Goal: Information Seeking & Learning: Learn about a topic

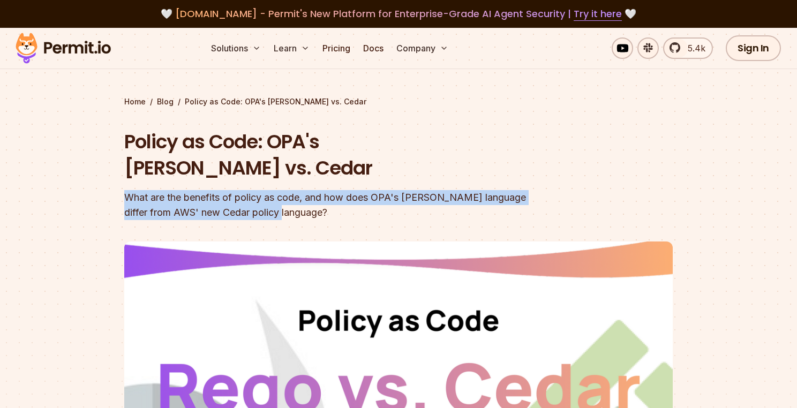
click at [283, 187] on section "Home / Blog / Policy as Code: OPA's [PERSON_NAME] vs. Cedar Policy as Code: OPA…" at bounding box center [398, 330] width 797 height 605
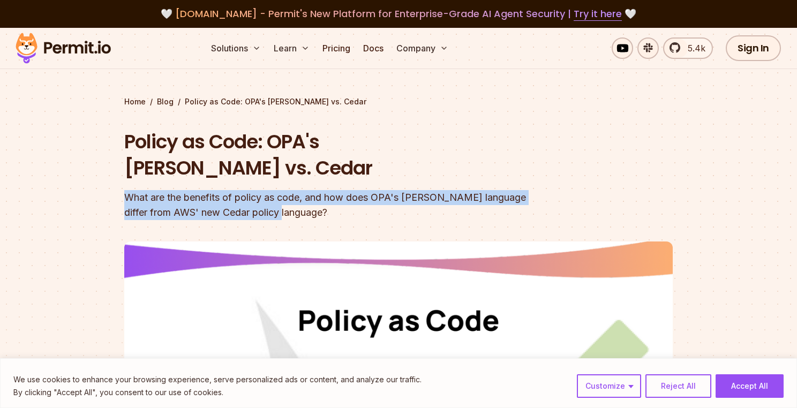
click at [284, 190] on div "What are the benefits of policy as code, and how does OPA's [PERSON_NAME] langu…" at bounding box center [329, 205] width 411 height 30
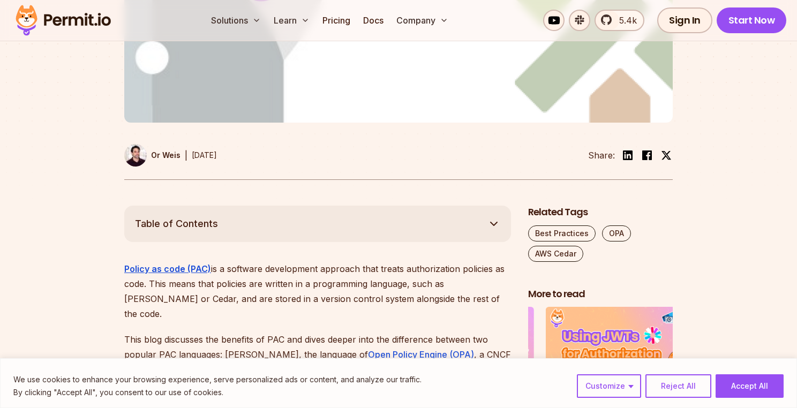
scroll to position [428, 0]
click at [728, 378] on button "Accept All" at bounding box center [750, 386] width 68 height 24
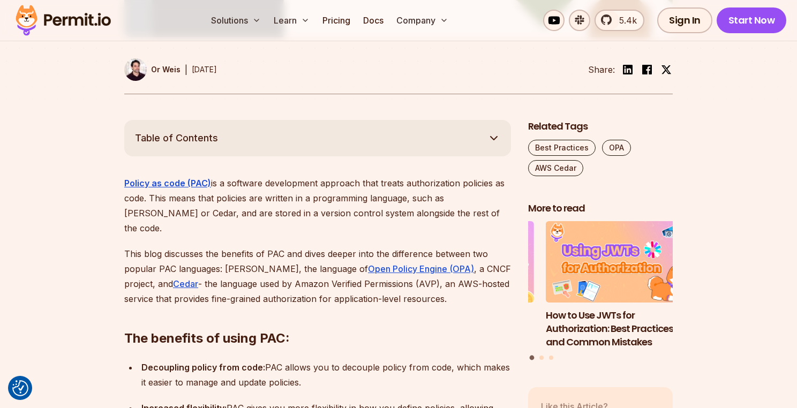
scroll to position [536, 0]
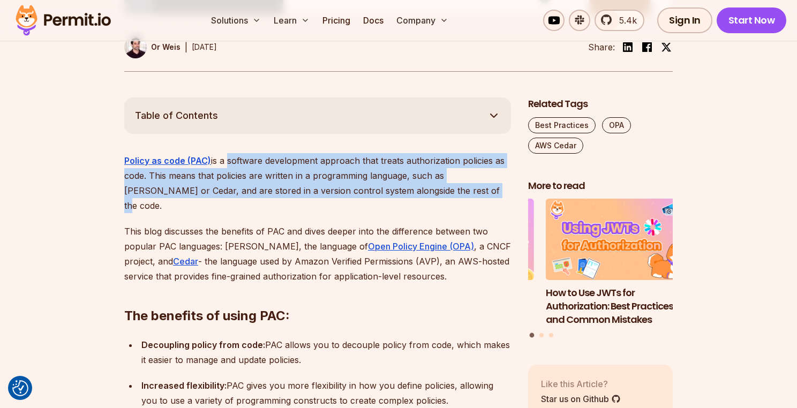
drag, startPoint x: 224, startPoint y: 134, endPoint x: 469, endPoint y: 161, distance: 246.3
click at [469, 161] on p "Policy as code (PAC) is a software development approach that treats authorizati…" at bounding box center [317, 183] width 387 height 60
drag, startPoint x: 469, startPoint y: 161, endPoint x: 431, endPoint y: 171, distance: 38.7
click at [431, 171] on p "Policy as code (PAC) is a software development approach that treats authorizati…" at bounding box center [317, 183] width 387 height 60
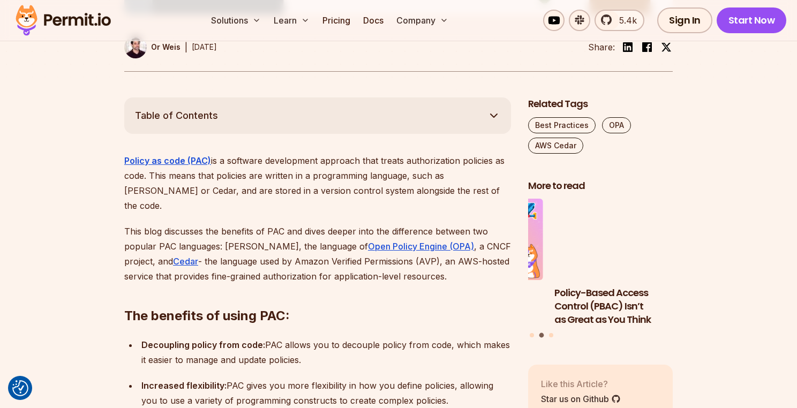
scroll to position [589, 0]
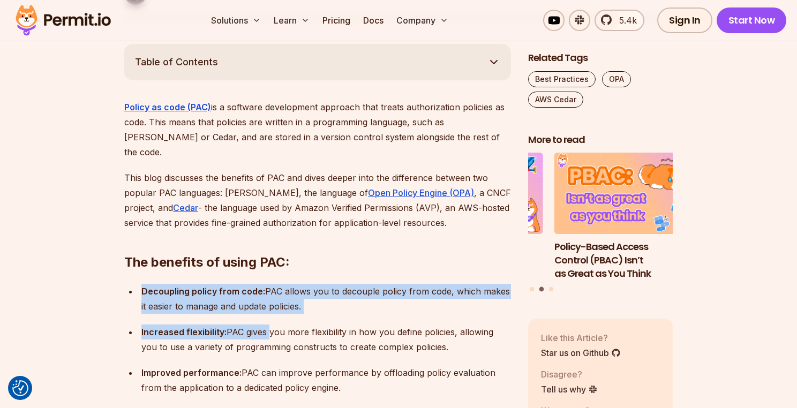
drag, startPoint x: 144, startPoint y: 254, endPoint x: 269, endPoint y: 292, distance: 131.0
click at [269, 292] on ul "Decoupling policy from code: PAC allows you to decouple policy from code, which…" at bounding box center [317, 339] width 387 height 111
click at [268, 325] on p "Increased flexibility: PAC gives you more flexibility in how you define policie…" at bounding box center [326, 340] width 370 height 30
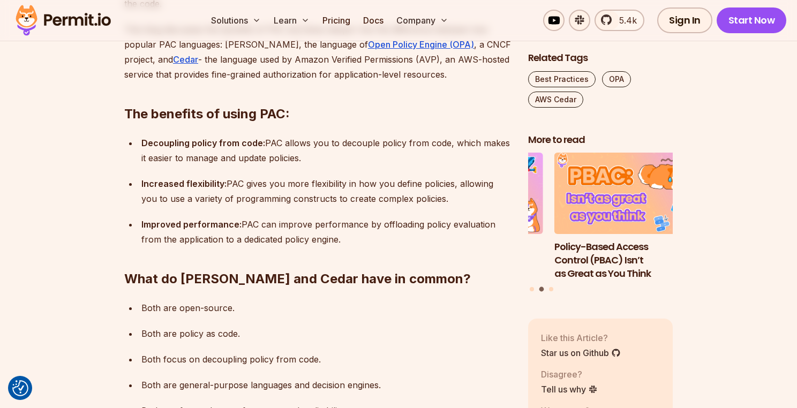
scroll to position [750, 0]
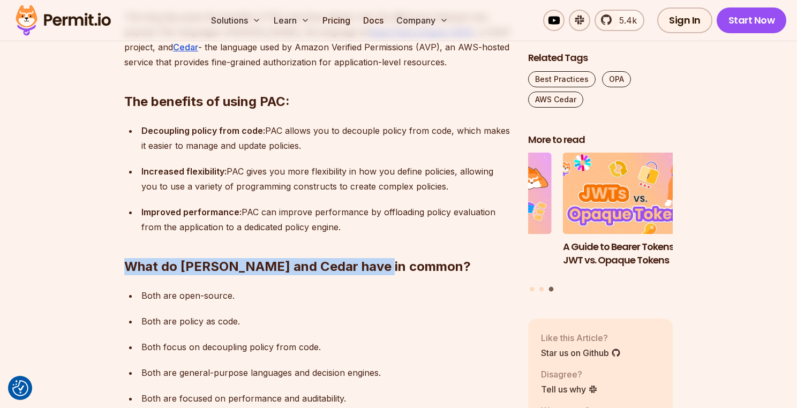
drag, startPoint x: 130, startPoint y: 224, endPoint x: 387, endPoint y: 226, distance: 257.1
click at [387, 226] on h2 "What do [PERSON_NAME] and Cedar have in common?" at bounding box center [317, 245] width 387 height 60
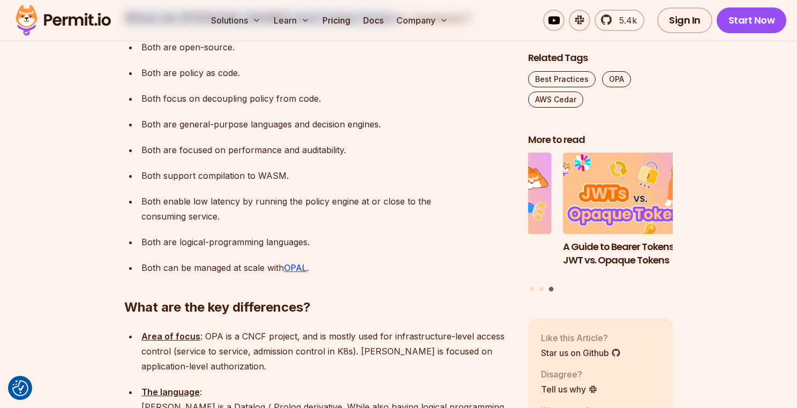
scroll to position [1018, 0]
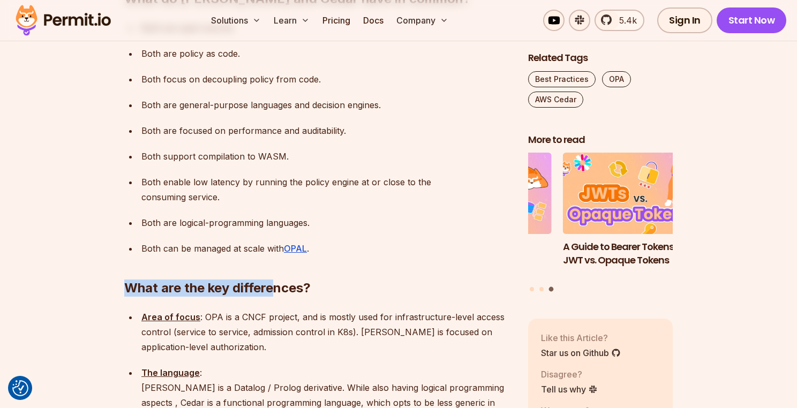
drag, startPoint x: 116, startPoint y: 234, endPoint x: 277, endPoint y: 235, distance: 161.8
drag, startPoint x: 277, startPoint y: 235, endPoint x: 267, endPoint y: 294, distance: 59.8
click at [269, 310] on p "Area of focus : OPA is a CNCF project, and is mostly used for infrastructure-le…" at bounding box center [326, 332] width 370 height 45
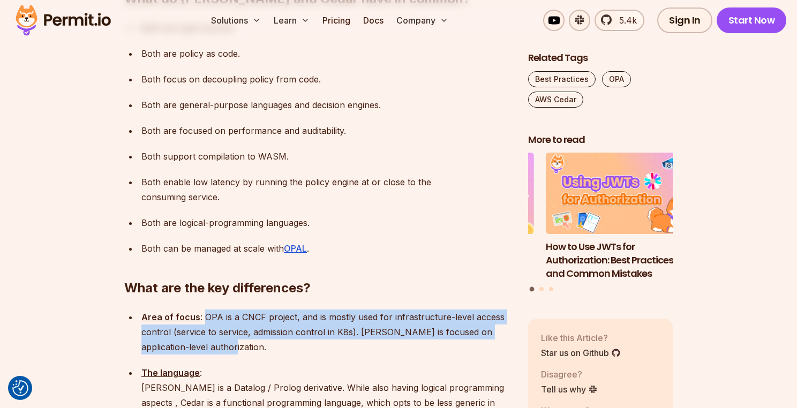
drag, startPoint x: 202, startPoint y: 259, endPoint x: 490, endPoint y: 288, distance: 289.1
click at [490, 310] on p "Area of focus : OPA is a CNCF project, and is mostly used for infrastructure-le…" at bounding box center [326, 332] width 370 height 45
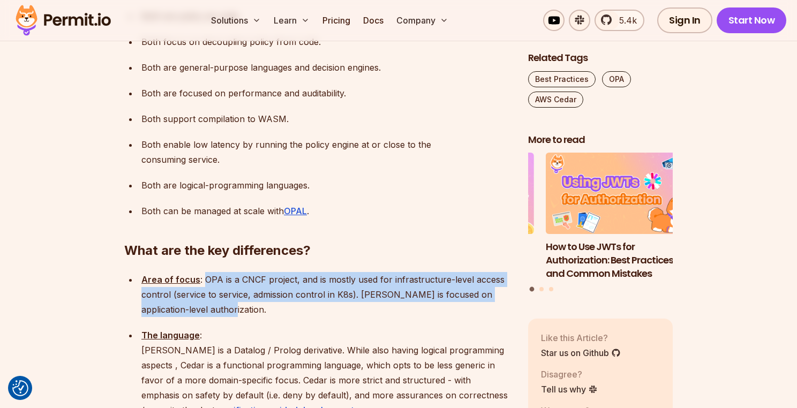
scroll to position [1071, 0]
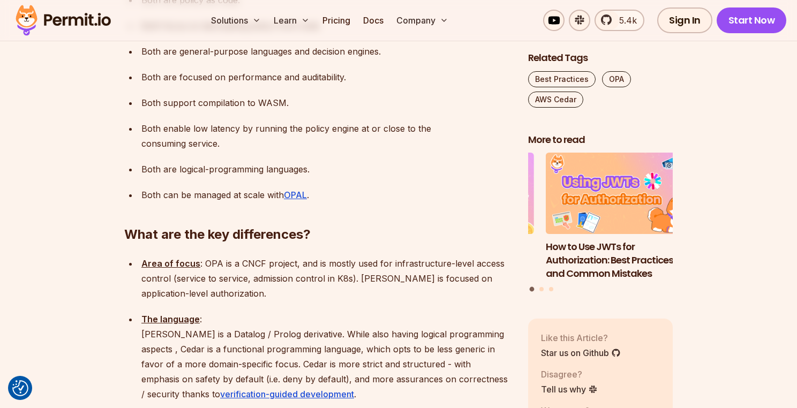
click at [243, 312] on p "The language : [PERSON_NAME] is a Datalog / Prolog derivative. While also havin…" at bounding box center [326, 357] width 370 height 90
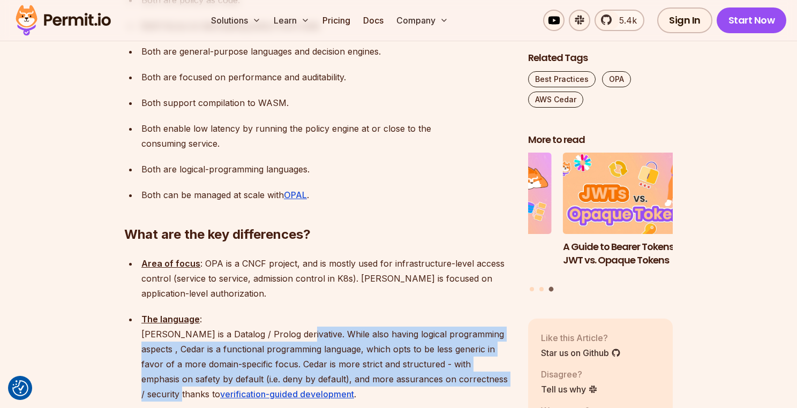
drag, startPoint x: 293, startPoint y: 279, endPoint x: 503, endPoint y: 323, distance: 214.6
click at [503, 323] on p "The language : [PERSON_NAME] is a Datalog / Prolog derivative. While also havin…" at bounding box center [326, 357] width 370 height 90
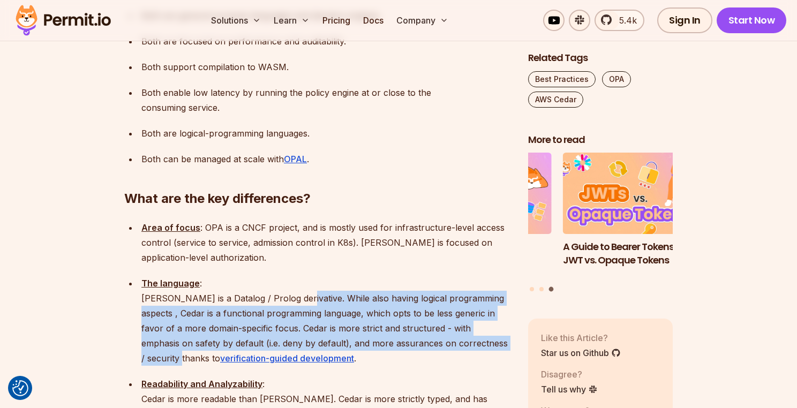
scroll to position [1125, 0]
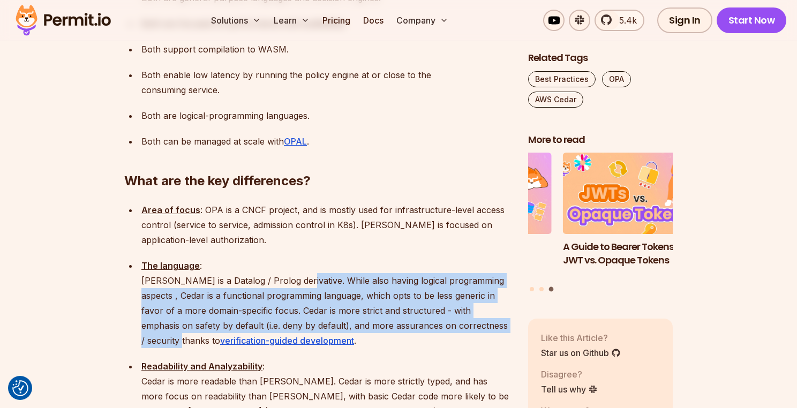
click at [281, 270] on p "The language : [PERSON_NAME] is a Datalog / Prolog derivative. While also havin…" at bounding box center [326, 303] width 370 height 90
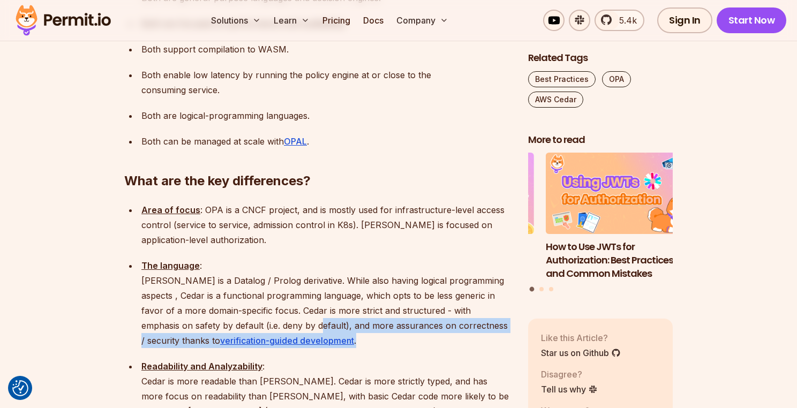
drag, startPoint x: 273, startPoint y: 273, endPoint x: 490, endPoint y: 278, distance: 216.4
click at [490, 278] on p "The language : [PERSON_NAME] is a Datalog / Prolog derivative. While also havin…" at bounding box center [326, 303] width 370 height 90
drag, startPoint x: 490, startPoint y: 278, endPoint x: 428, endPoint y: 290, distance: 62.7
click at [428, 290] on p "The language : [PERSON_NAME] is a Datalog / Prolog derivative. While also havin…" at bounding box center [326, 303] width 370 height 90
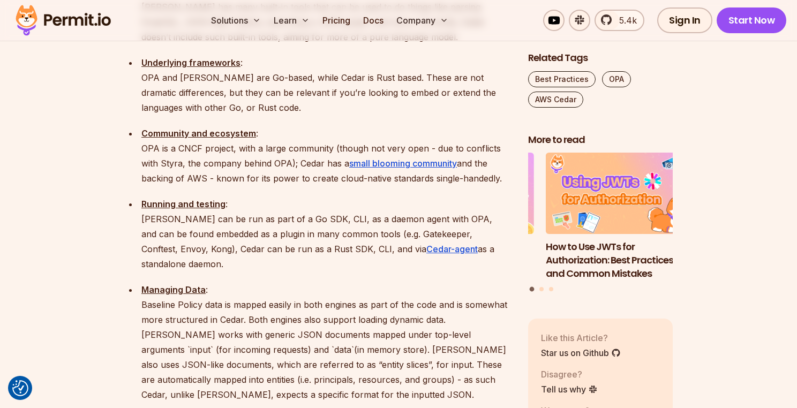
scroll to position [1607, 0]
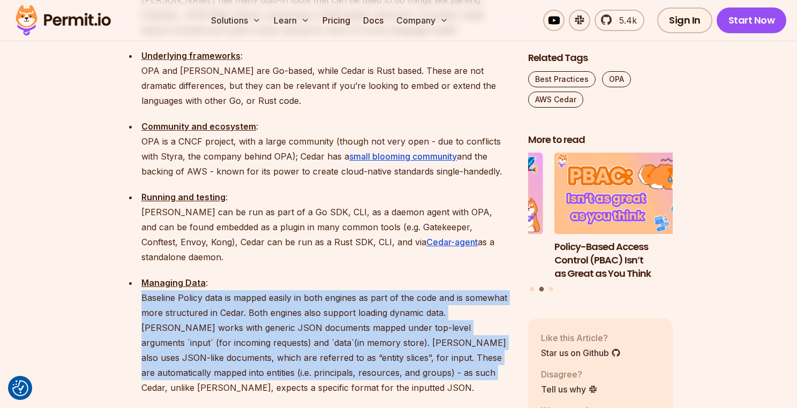
drag, startPoint x: 149, startPoint y: 209, endPoint x: 393, endPoint y: 285, distance: 255.5
click at [393, 285] on p "Managing Data : Baseline Policy data is mapped easily in both engines as part o…" at bounding box center [326, 365] width 370 height 180
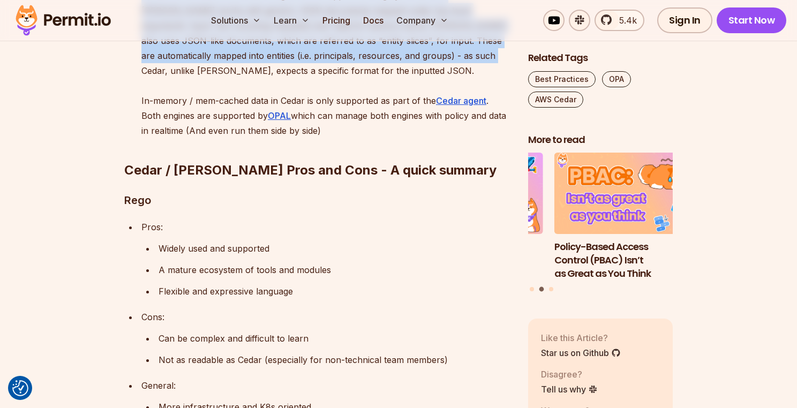
scroll to position [1928, 0]
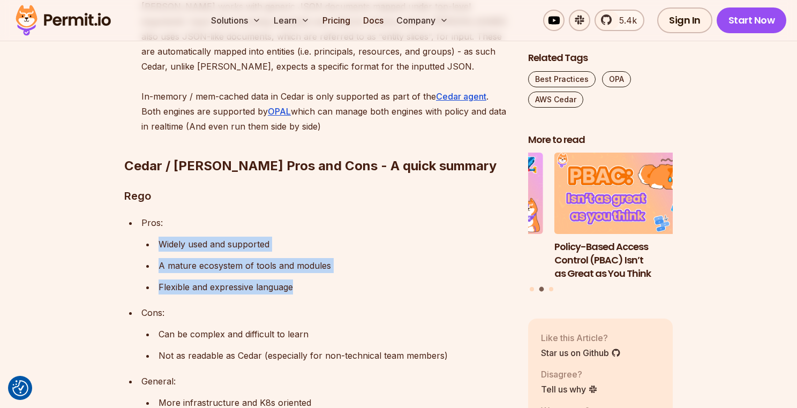
drag, startPoint x: 149, startPoint y: 156, endPoint x: 323, endPoint y: 198, distance: 178.6
click at [323, 237] on ul "Widely used and supported A mature ecosystem of tools and modules Flexible and …" at bounding box center [326, 266] width 370 height 58
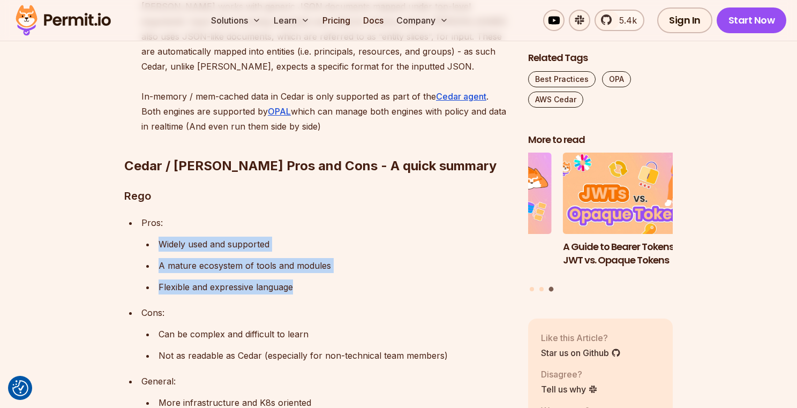
drag, startPoint x: 155, startPoint y: 248, endPoint x: 458, endPoint y: 265, distance: 303.6
click at [458, 327] on ul "Can be complex and difficult to learn Not as readable as Cedar (especially for …" at bounding box center [326, 345] width 370 height 36
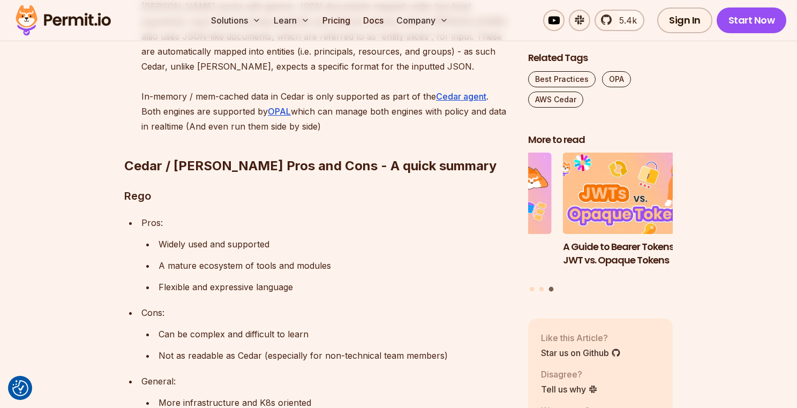
drag, startPoint x: 458, startPoint y: 265, endPoint x: 419, endPoint y: 289, distance: 45.9
click at [419, 374] on p "General:" at bounding box center [326, 381] width 370 height 15
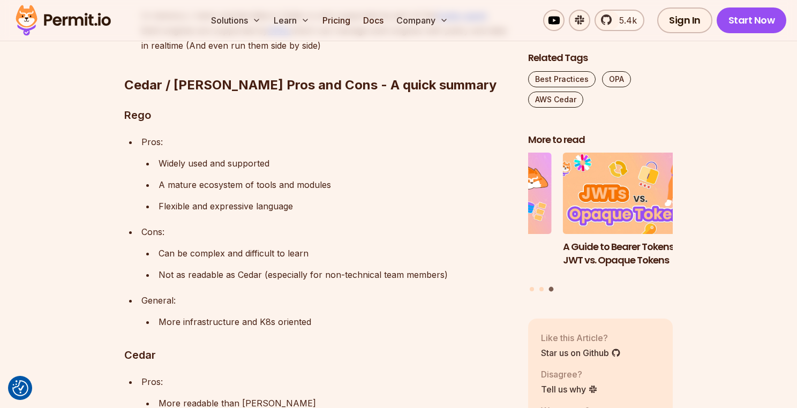
scroll to position [2035, 0]
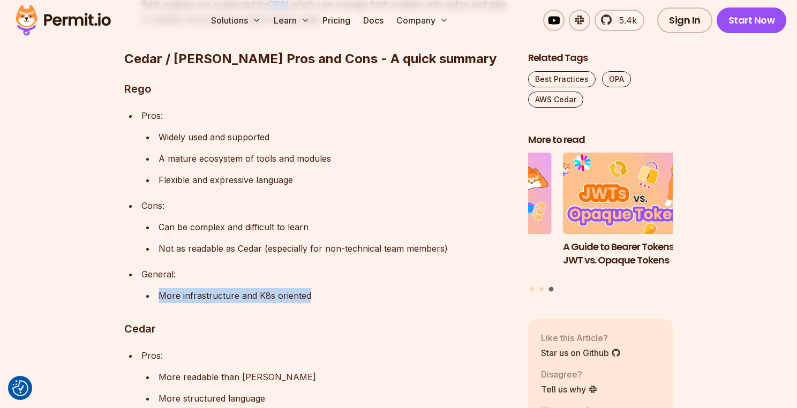
drag, startPoint x: 320, startPoint y: 206, endPoint x: 138, endPoint y: 201, distance: 182.2
click at [138, 267] on li "General: More infrastructure and K8s oriented" at bounding box center [324, 285] width 373 height 36
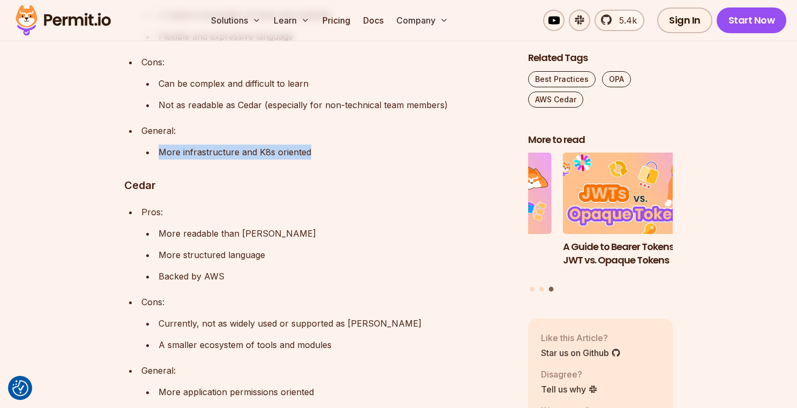
scroll to position [2196, 0]
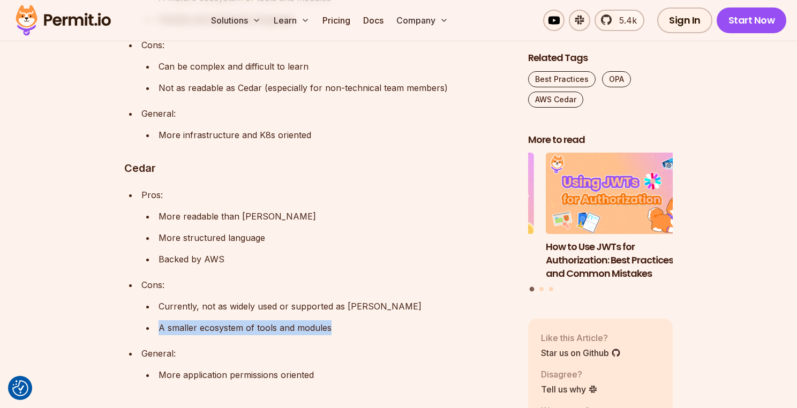
drag, startPoint x: 157, startPoint y: 236, endPoint x: 345, endPoint y: 244, distance: 187.6
click at [345, 320] on li "A smaller ecosystem of tools and modules" at bounding box center [333, 327] width 356 height 15
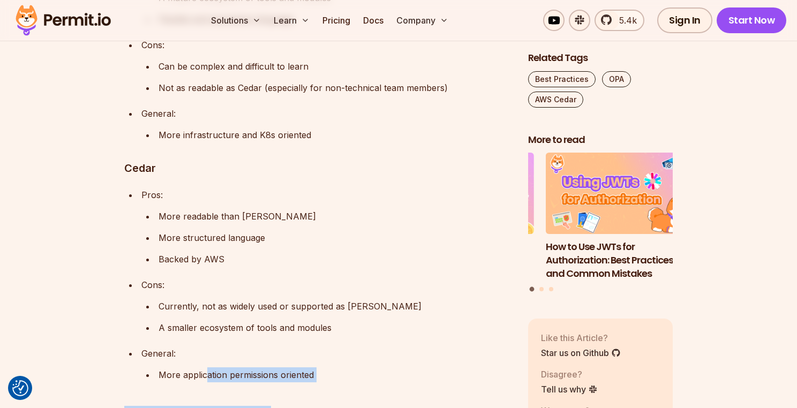
drag, startPoint x: 345, startPoint y: 244, endPoint x: 207, endPoint y: 283, distance: 143.6
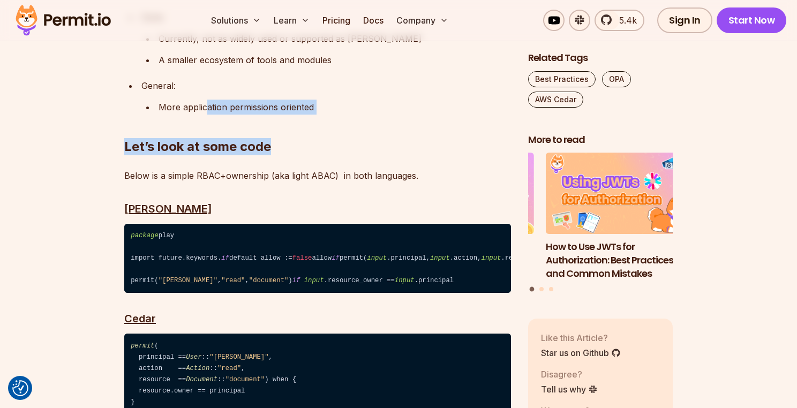
scroll to position [2517, 0]
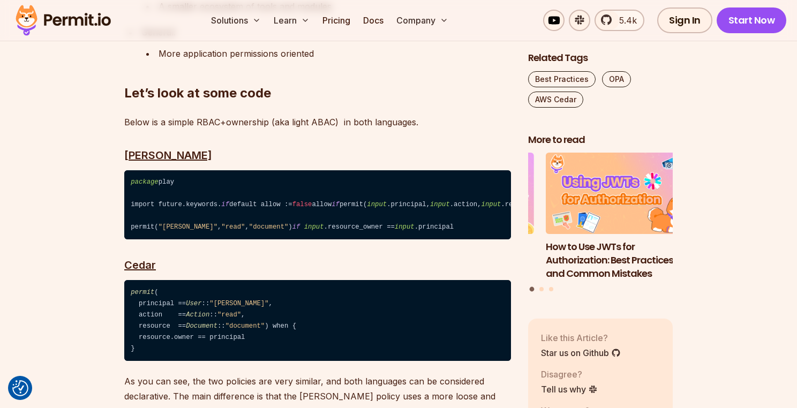
click at [206, 170] on code "package play import future.keywords. if default allow := false allow if permit(…" at bounding box center [317, 205] width 387 height 70
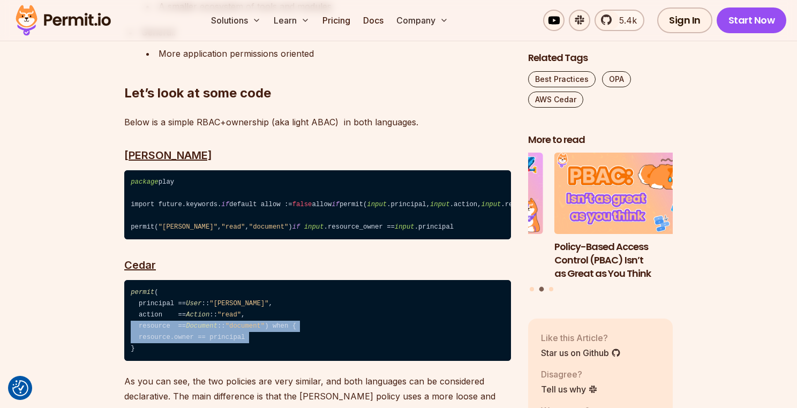
drag, startPoint x: 132, startPoint y: 296, endPoint x: 262, endPoint y: 320, distance: 132.5
click at [262, 320] on code "permit ( principal == User :: "[PERSON_NAME]" , action == Action :: "read" , re…" at bounding box center [317, 320] width 387 height 81
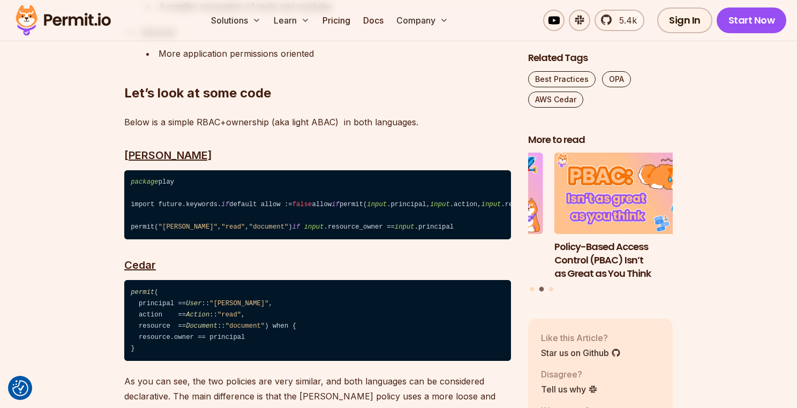
drag, startPoint x: 262, startPoint y: 320, endPoint x: 247, endPoint y: 327, distance: 17.0
click at [247, 327] on code "permit ( principal == User :: "[PERSON_NAME]" , action == Action :: "read" , re…" at bounding box center [317, 320] width 387 height 81
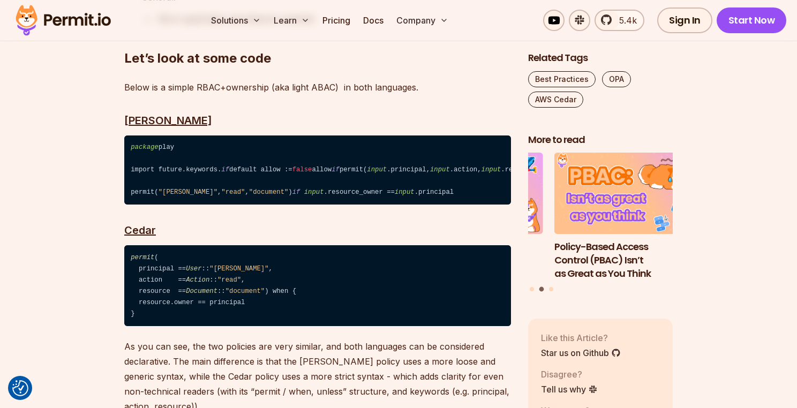
scroll to position [2571, 0]
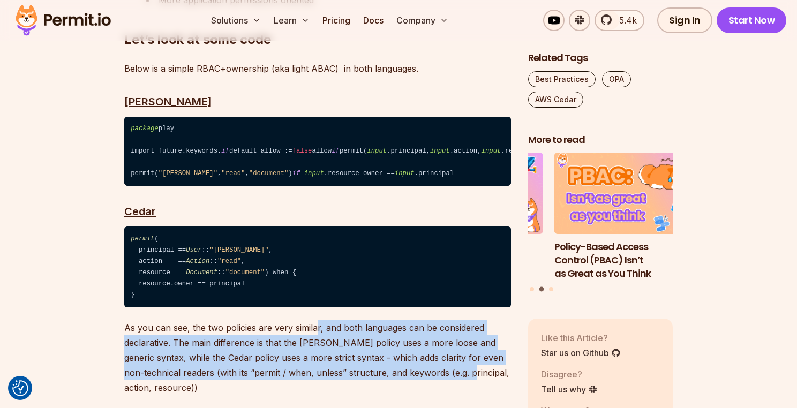
drag, startPoint x: 316, startPoint y: 309, endPoint x: 492, endPoint y: 356, distance: 182.6
click at [492, 356] on p "As you can see, the two policies are very similar, and both languages can be co…" at bounding box center [317, 357] width 387 height 75
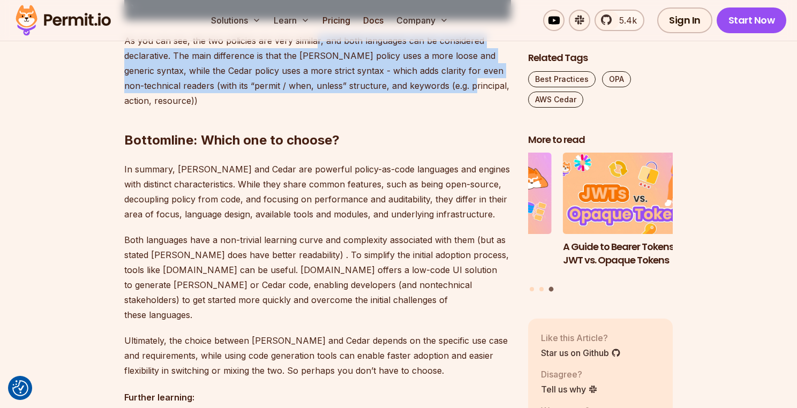
scroll to position [2892, 0]
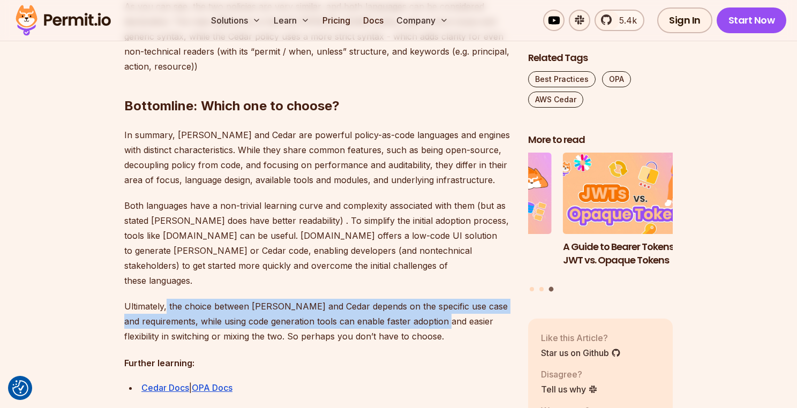
drag, startPoint x: 166, startPoint y: 275, endPoint x: 469, endPoint y: 281, distance: 302.7
click at [469, 299] on p "Ultimately, the choice between [PERSON_NAME] and Cedar depends on the specific …" at bounding box center [317, 321] width 387 height 45
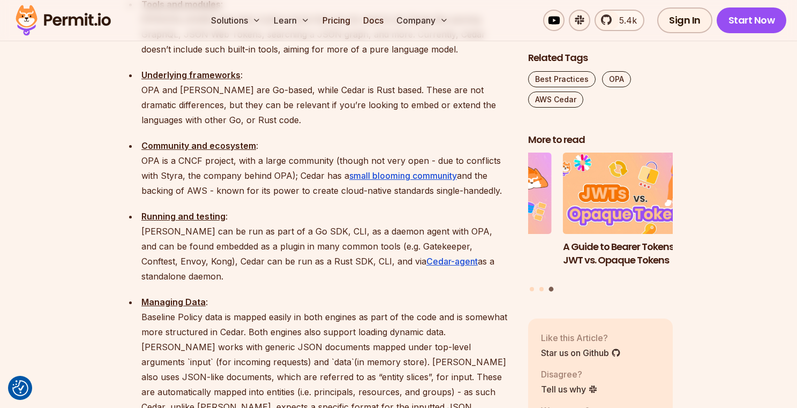
scroll to position [1607, 0]
